Goal: Find specific page/section: Locate item on page

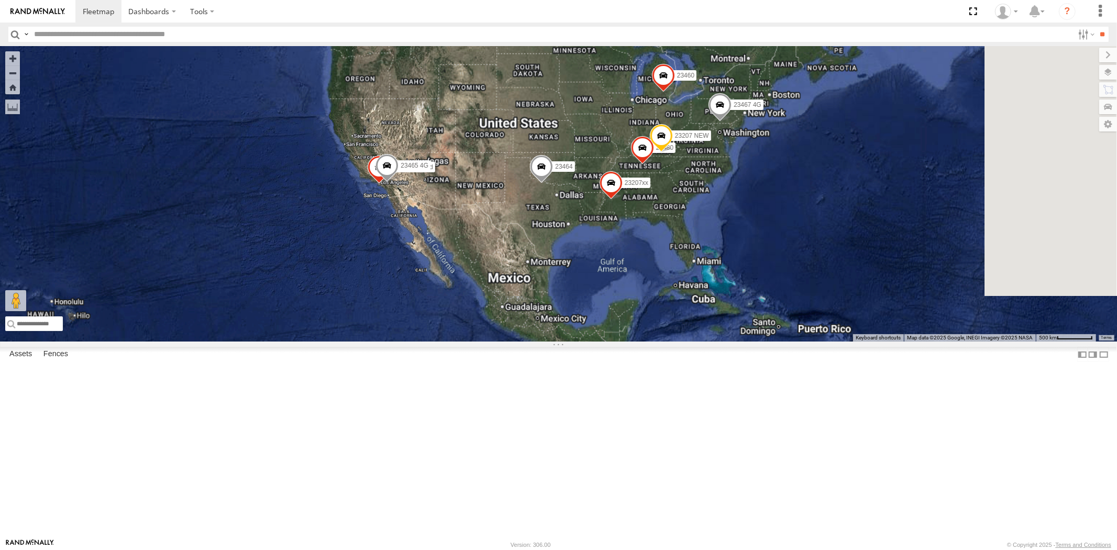
drag, startPoint x: 611, startPoint y: 233, endPoint x: 620, endPoint y: 231, distance: 8.6
click at [611, 232] on div "23335 4G/Bad 23207 NEW 23207xx 23464 23460 23480 23467 4G 23465 4G" at bounding box center [558, 193] width 1117 height 295
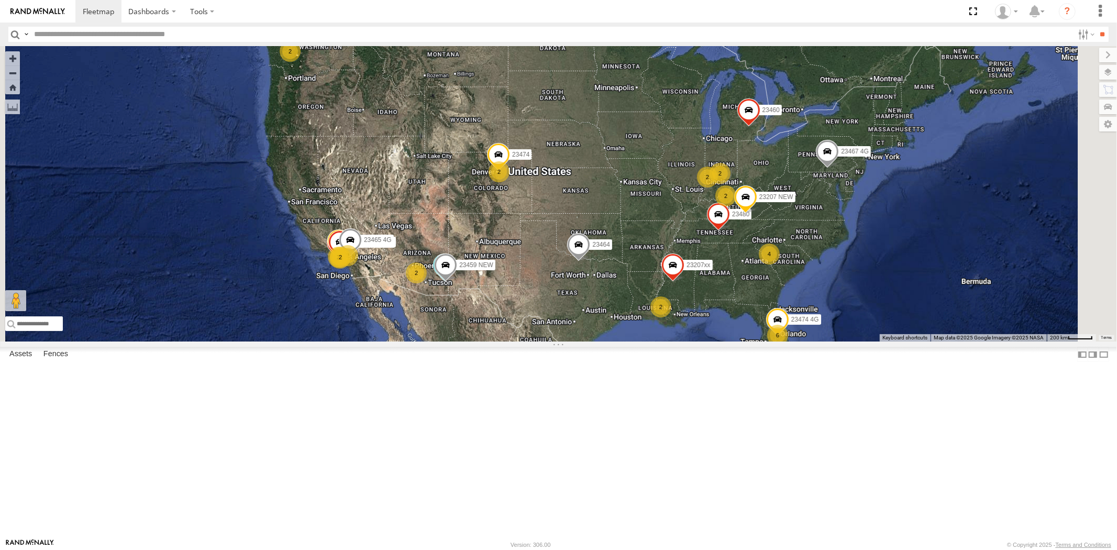
click at [101, 36] on input "text" at bounding box center [551, 34] width 1043 height 15
paste input "*****"
type input "*****"
click at [1096, 27] on input "**" at bounding box center [1102, 34] width 12 height 15
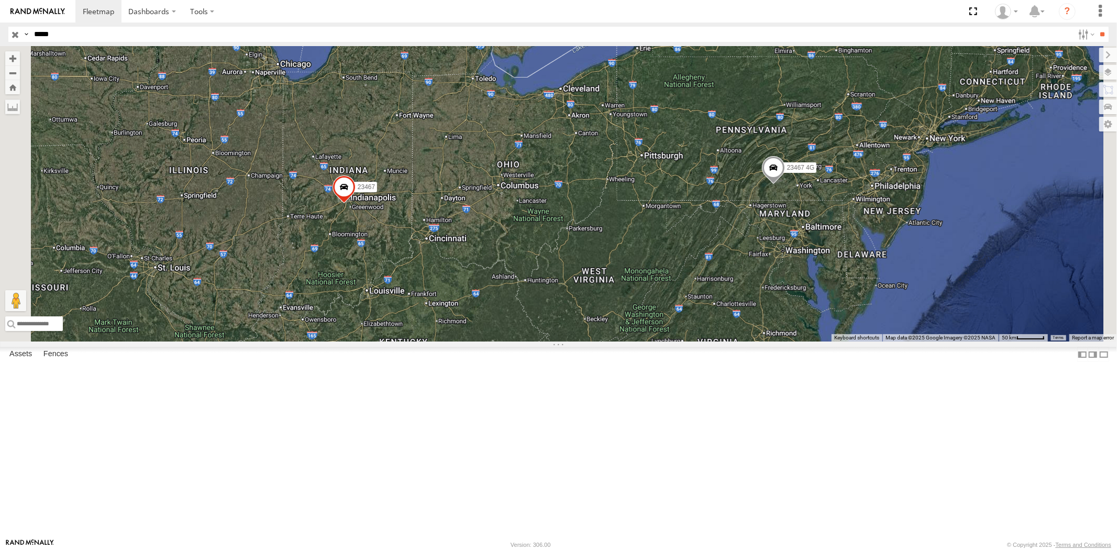
click at [18, 38] on input "button" at bounding box center [15, 34] width 14 height 15
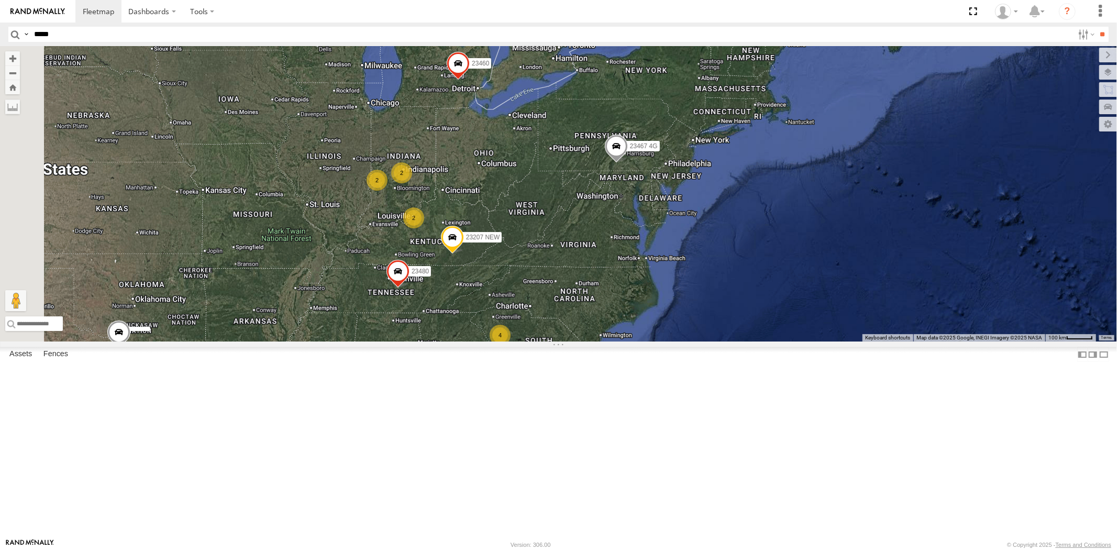
click at [597, 252] on div "23207 NEW 23460 23480 23467 4G 4 2 23207xx 2 2 2" at bounding box center [558, 193] width 1117 height 295
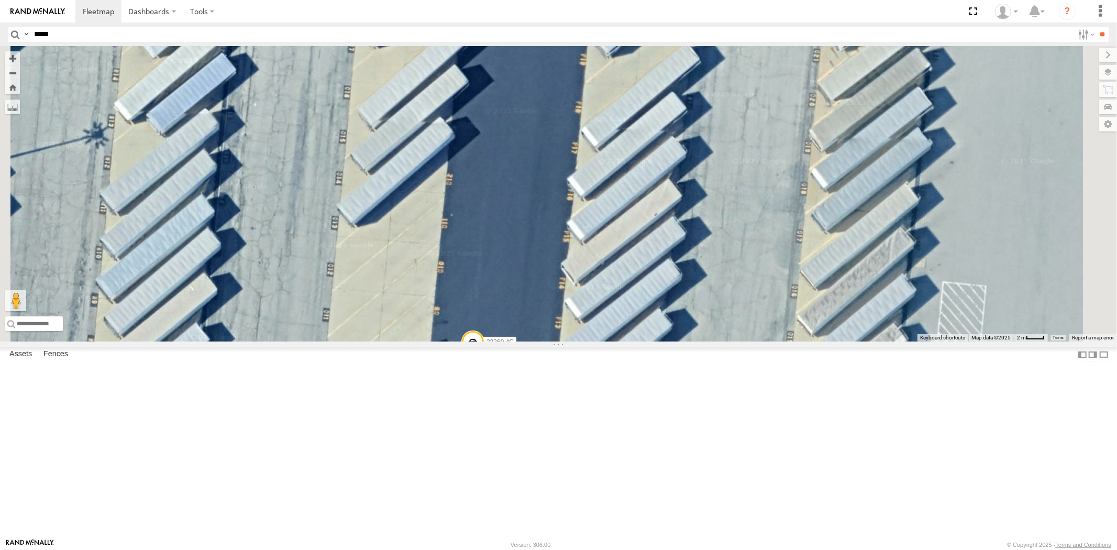
drag, startPoint x: 630, startPoint y: 342, endPoint x: 633, endPoint y: 304, distance: 37.9
click at [633, 301] on div "23335 4G/Bad 23459 23207 NEW 23207xx 23459 4G 23464 23460 23480 23467 4G 23465 …" at bounding box center [558, 193] width 1117 height 295
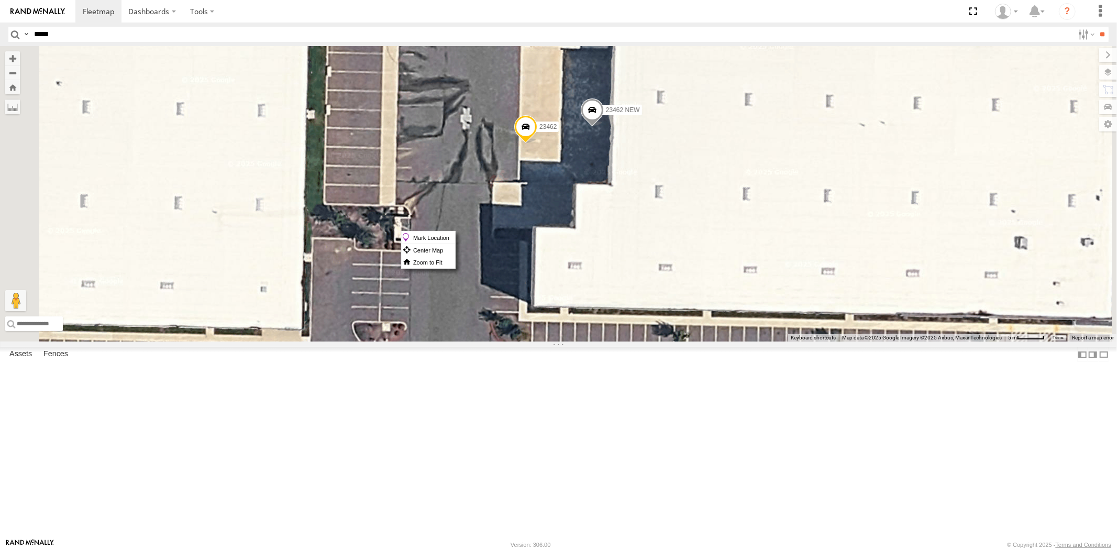
drag, startPoint x: 662, startPoint y: 230, endPoint x: 654, endPoint y: 228, distance: 8.1
click at [537, 144] on span at bounding box center [525, 130] width 23 height 28
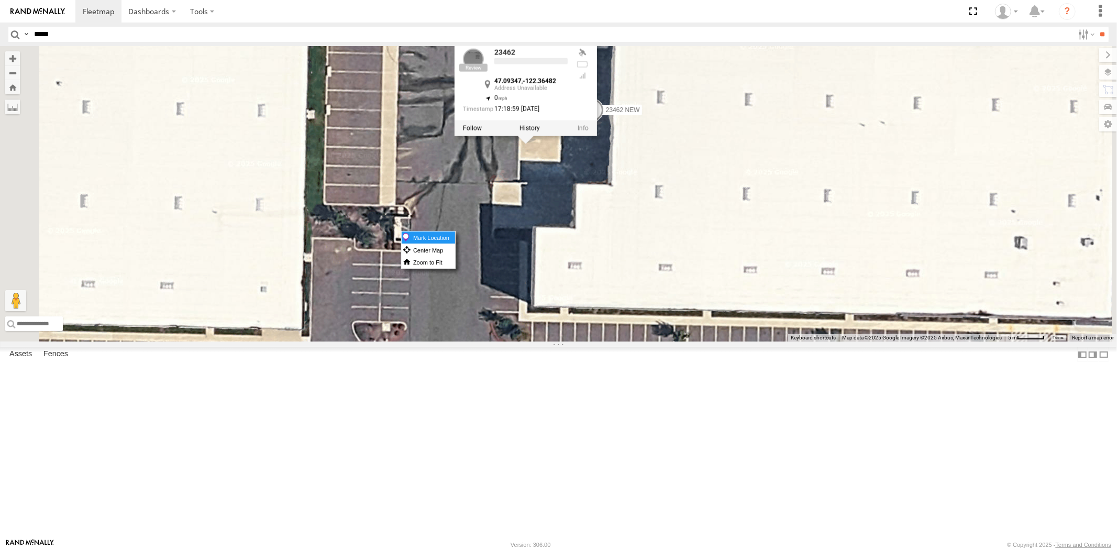
click at [455, 236] on label "Mark Location" at bounding box center [428, 237] width 53 height 12
click at [699, 288] on div "23335 4G/Bad 23459 23207 NEW 23207xx 23459 4G 23464 23460 23480 23467 4G 23465 …" at bounding box center [558, 193] width 1117 height 295
click at [697, 284] on div "23335 4G/Bad 23459 23207 NEW 23207xx 23459 4G 23464 23460 23480 23467 4G 23465 …" at bounding box center [558, 193] width 1117 height 295
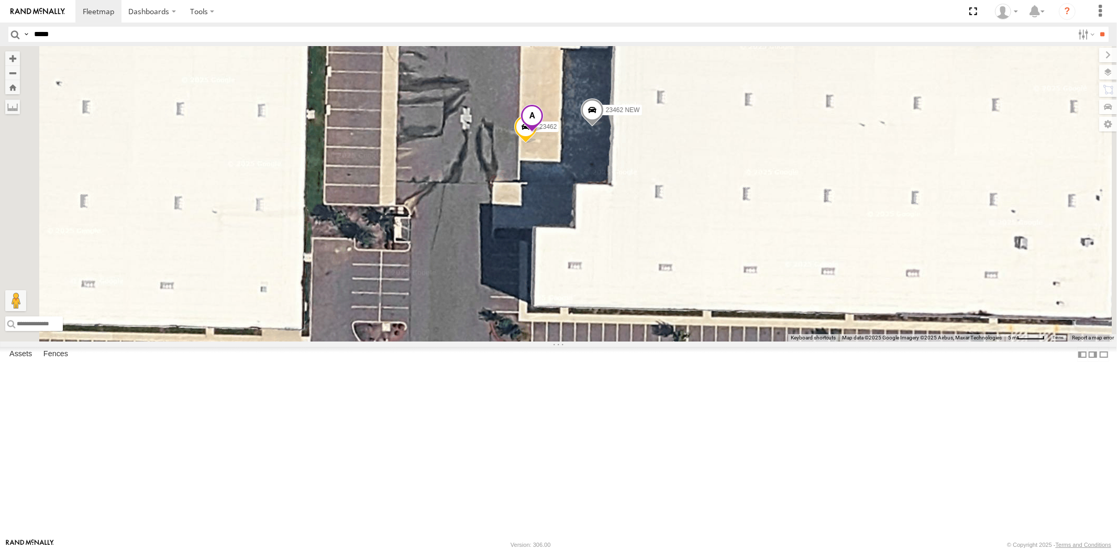
click at [543, 132] on span at bounding box center [531, 118] width 23 height 28
